Goal: Answer question/provide support: Share knowledge or assist other users

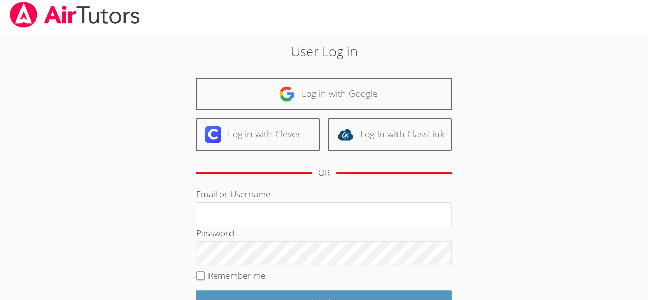
scroll to position [2, 0]
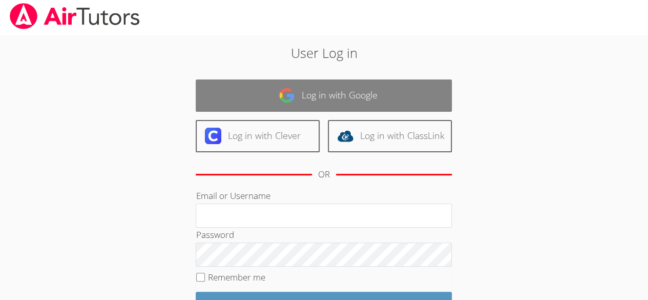
click at [422, 91] on link "Log in with Google" at bounding box center [324, 95] width 256 height 32
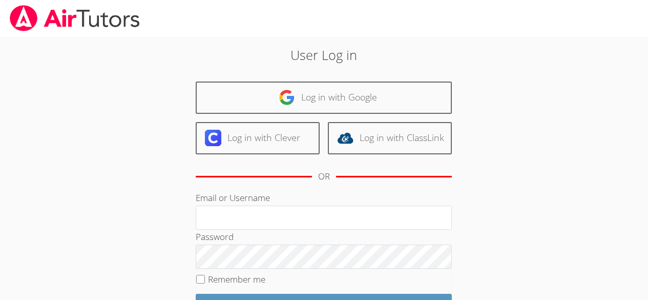
scroll to position [2, 0]
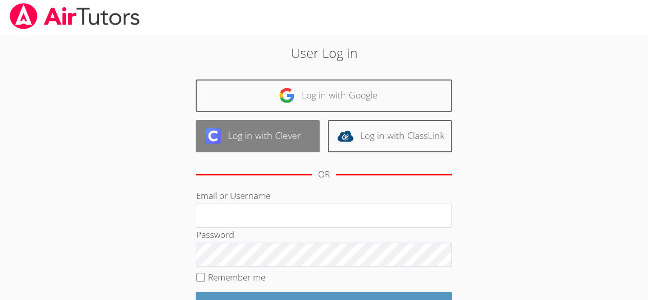
click at [233, 134] on link "Log in with Clever" at bounding box center [258, 136] width 124 height 32
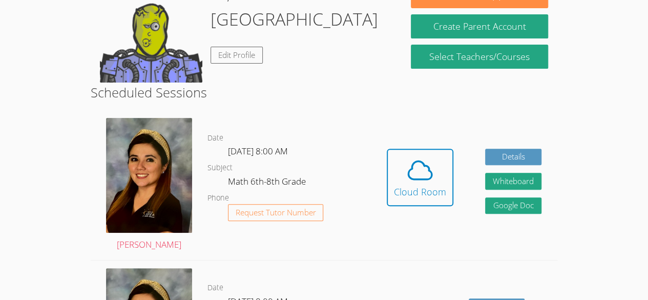
scroll to position [122, 0]
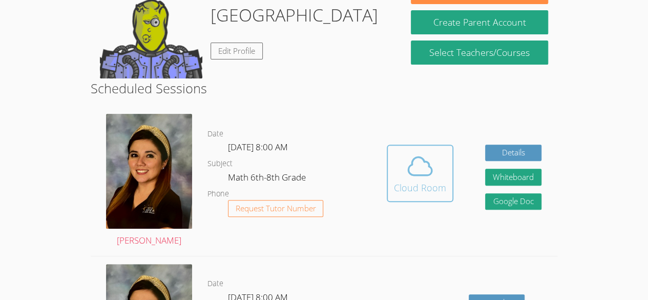
click at [421, 177] on icon at bounding box center [420, 166] width 29 height 29
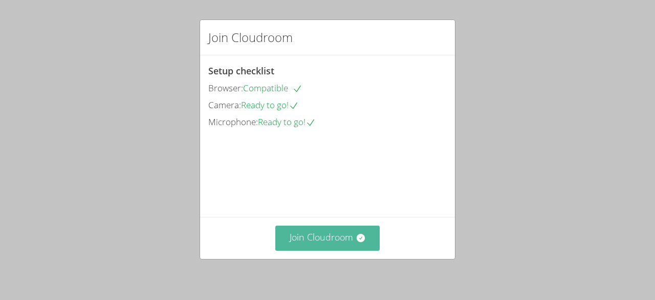
click at [323, 247] on button "Join Cloudroom" at bounding box center [327, 237] width 105 height 25
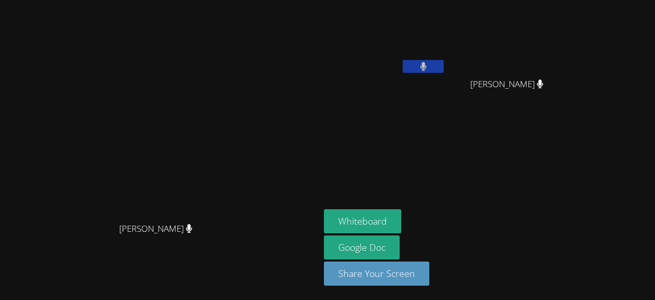
click at [83, 217] on video at bounding box center [160, 129] width 154 height 176
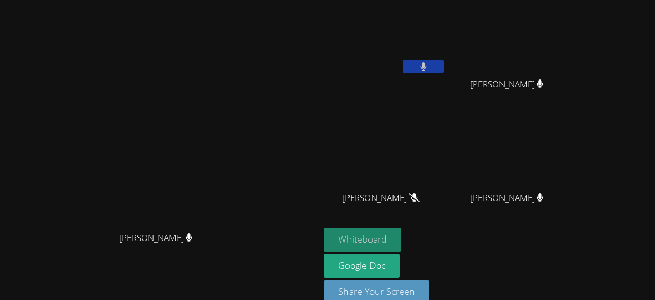
click at [401, 236] on button "Whiteboard" at bounding box center [362, 239] width 77 height 24
click at [444, 69] on button at bounding box center [423, 66] width 41 height 13
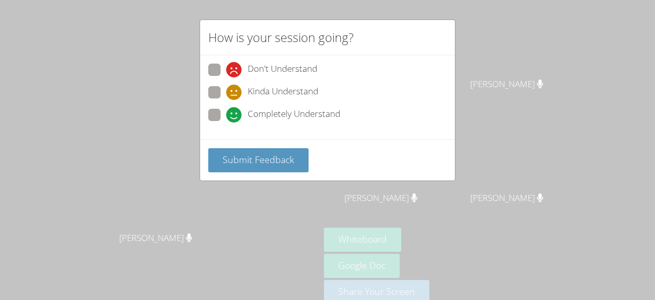
click at [232, 112] on icon at bounding box center [233, 114] width 15 height 15
click at [232, 112] on input "Completely Understand" at bounding box center [230, 113] width 9 height 9
radio input "true"
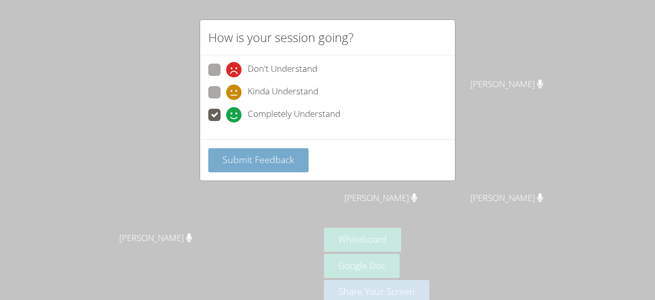
click at [237, 157] on span "Submit Feedback" at bounding box center [259, 159] width 72 height 12
